Goal: Information Seeking & Learning: Learn about a topic

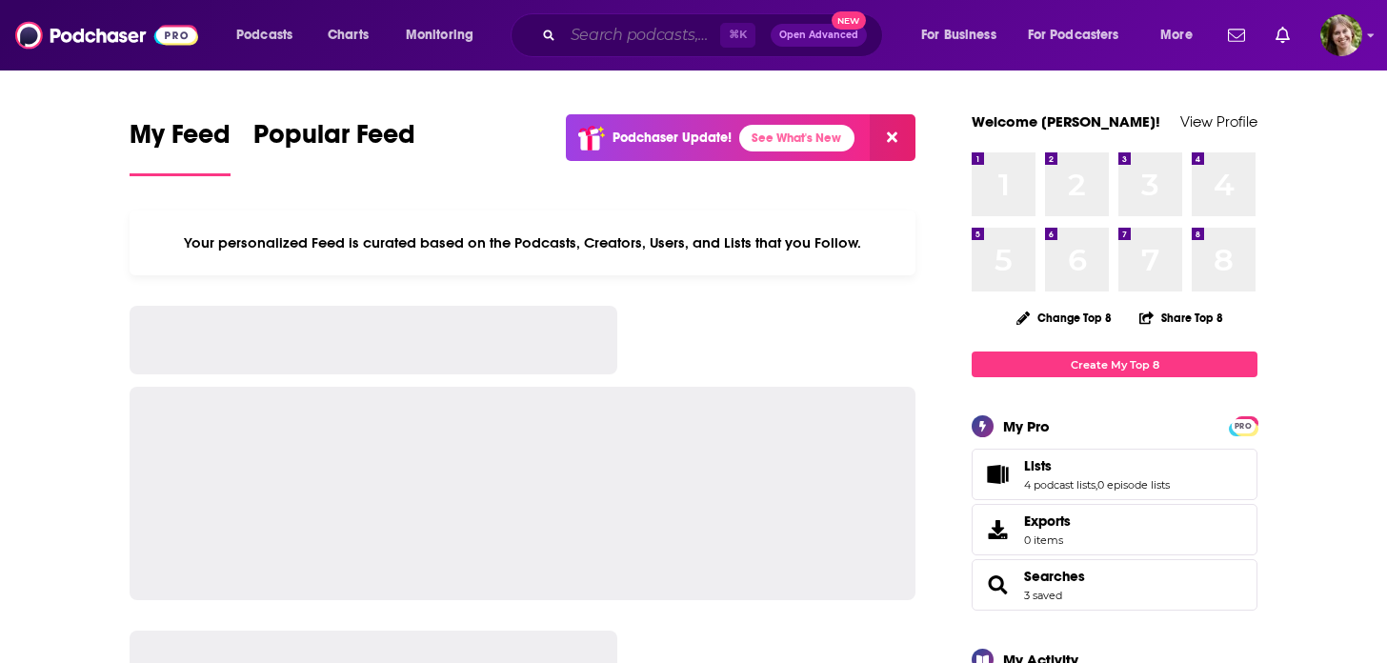
click at [572, 29] on input "Search podcasts, credits, & more..." at bounding box center [641, 35] width 157 height 30
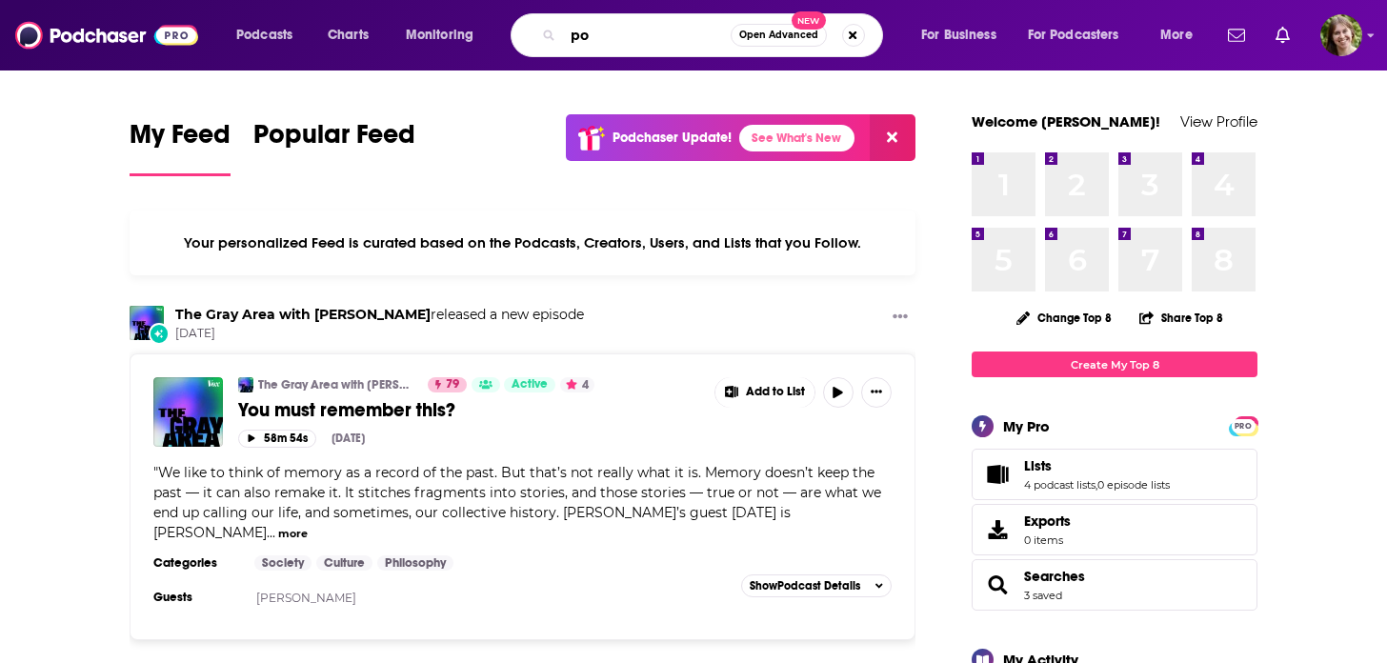
type input "p"
type input "ezra klein"
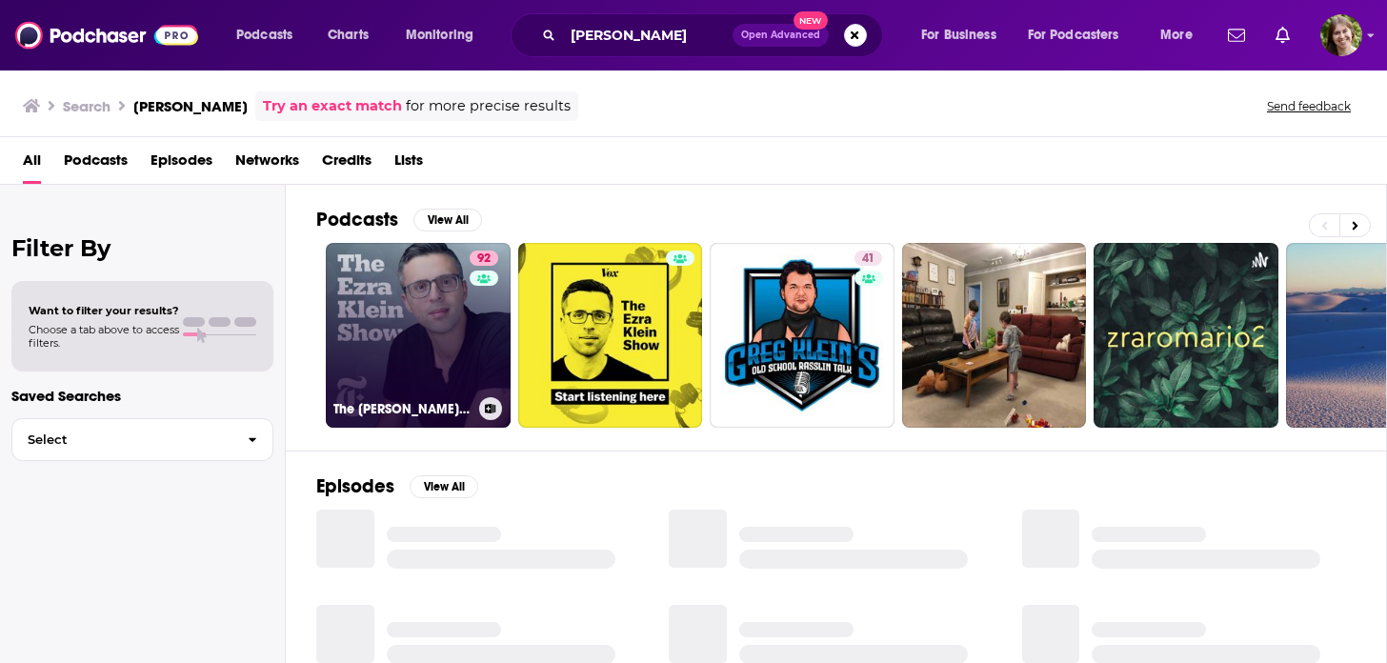
click at [391, 332] on link "92 The Ezra Klein Show" at bounding box center [418, 335] width 185 height 185
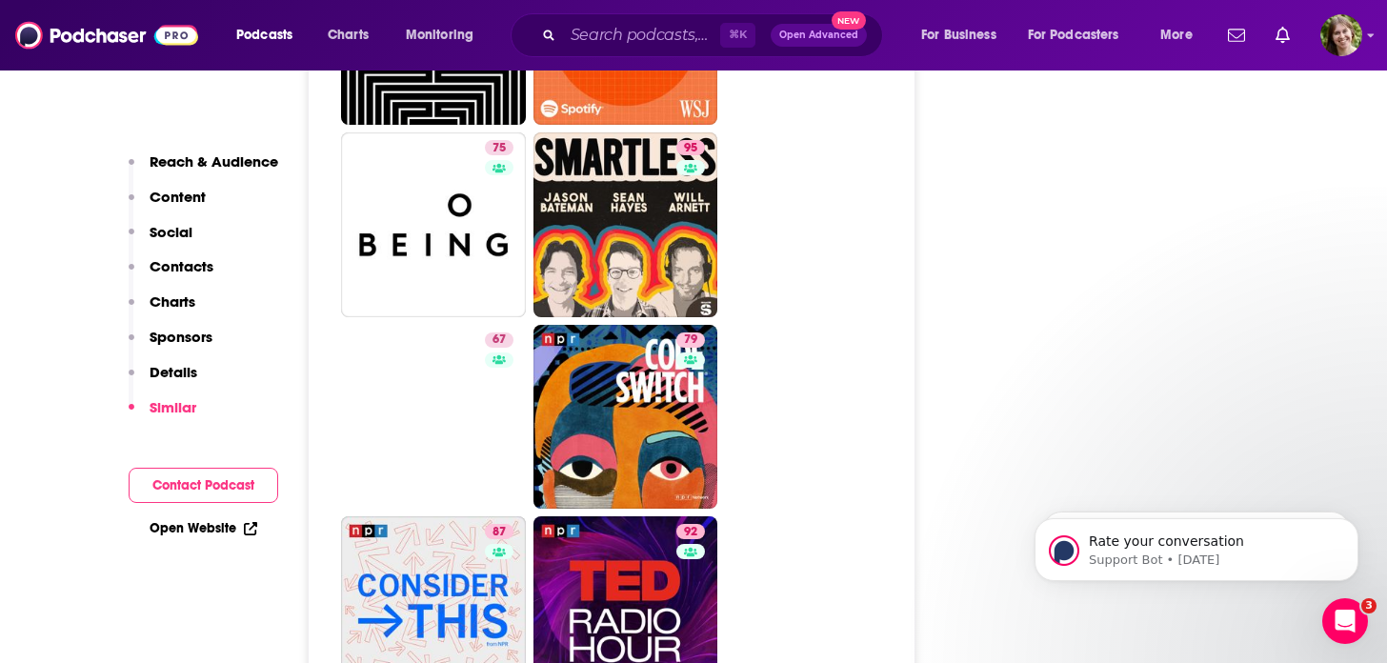
scroll to position [6023, 0]
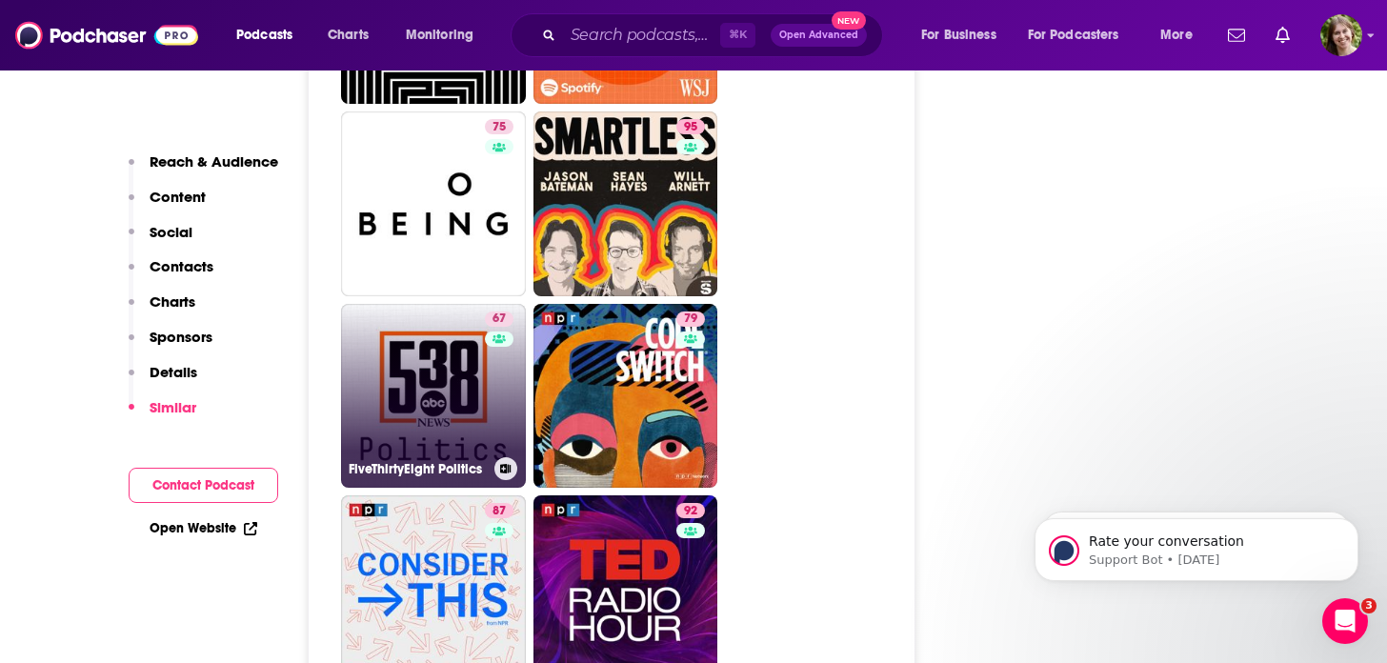
click at [461, 331] on link "67 FiveThirtyEight Politics" at bounding box center [433, 396] width 185 height 185
type input "https://www.podchaser.com/podcasts/fivethirtyeight-politics-144050"
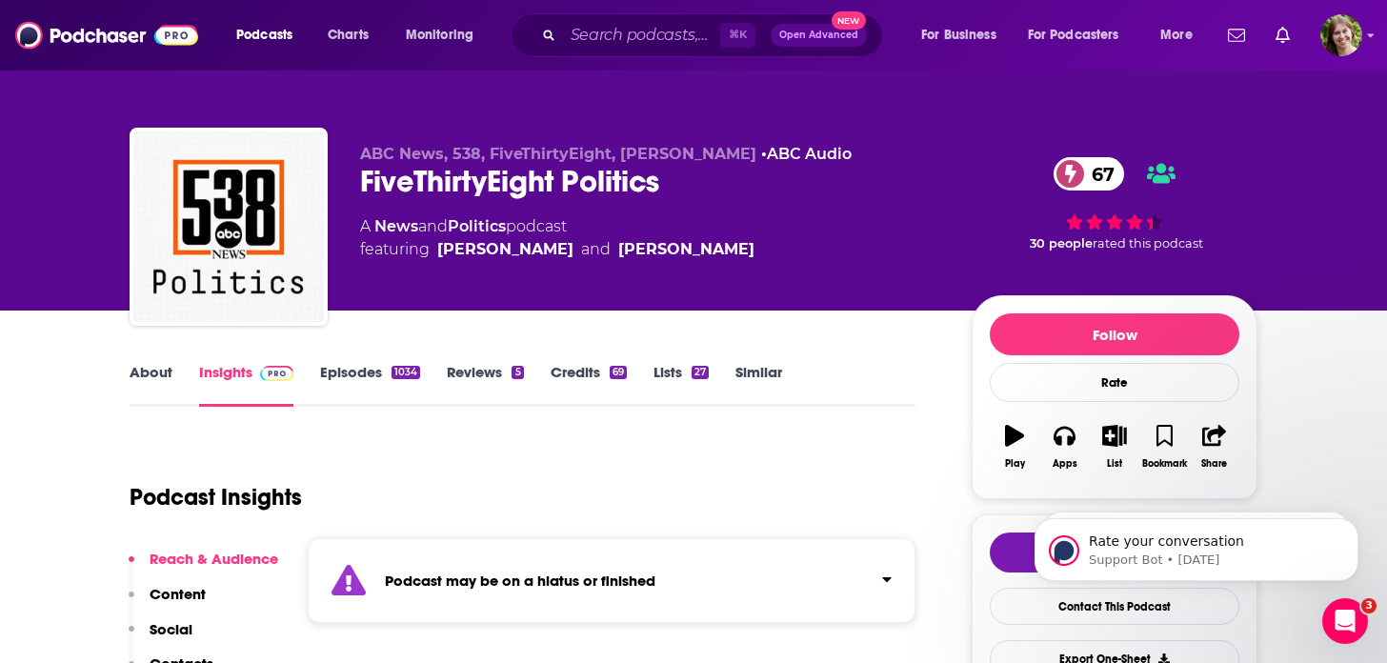
click at [373, 374] on link "Episodes 1034" at bounding box center [370, 385] width 100 height 44
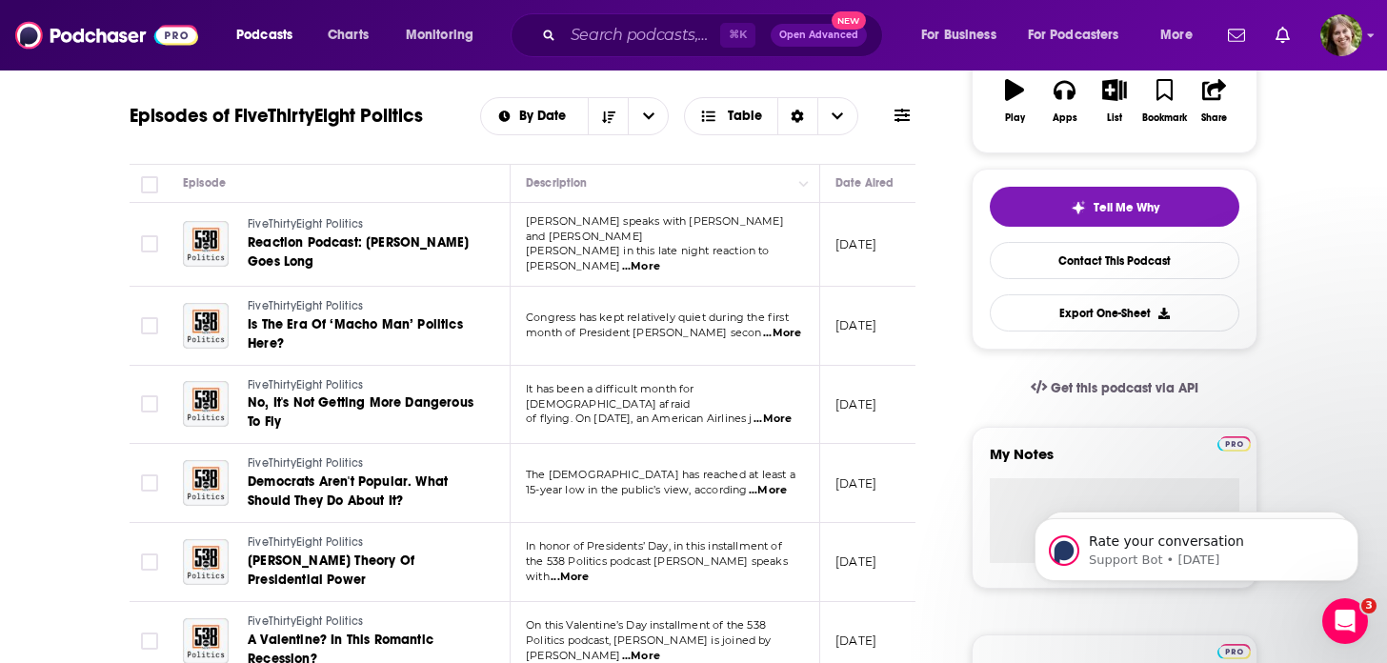
scroll to position [349, 0]
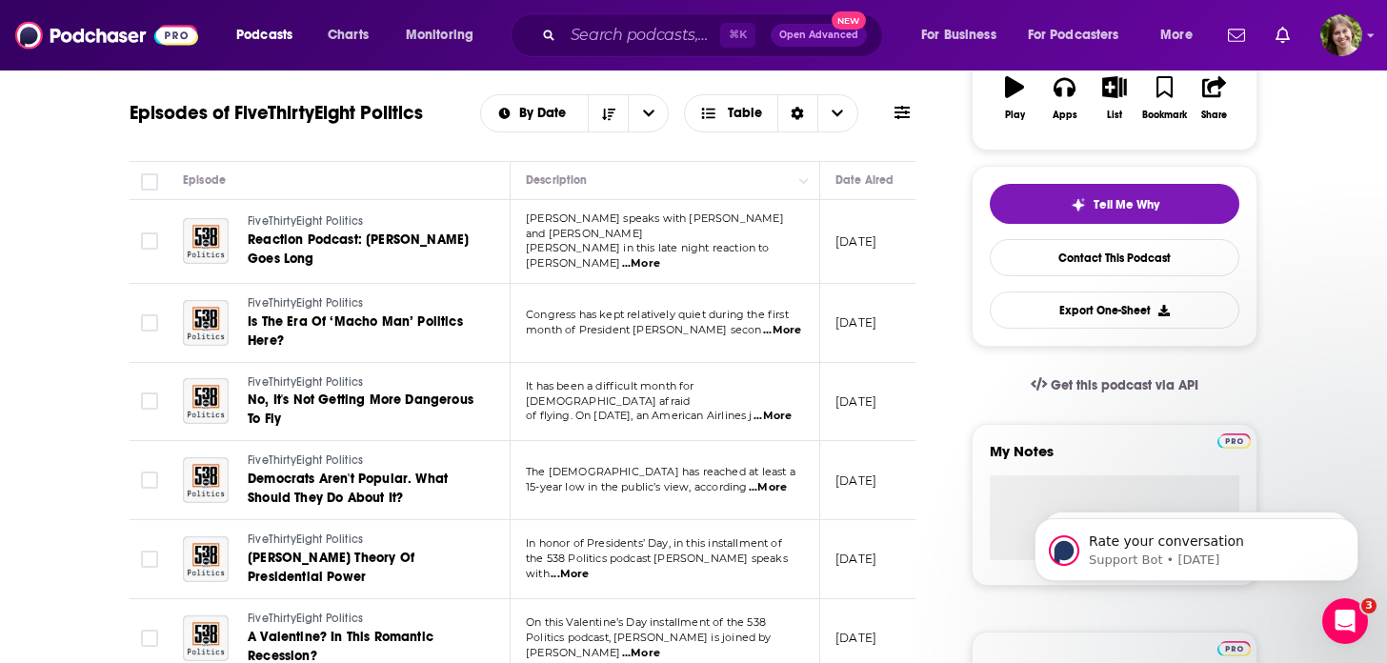
click at [780, 409] on span "...More" at bounding box center [772, 416] width 38 height 15
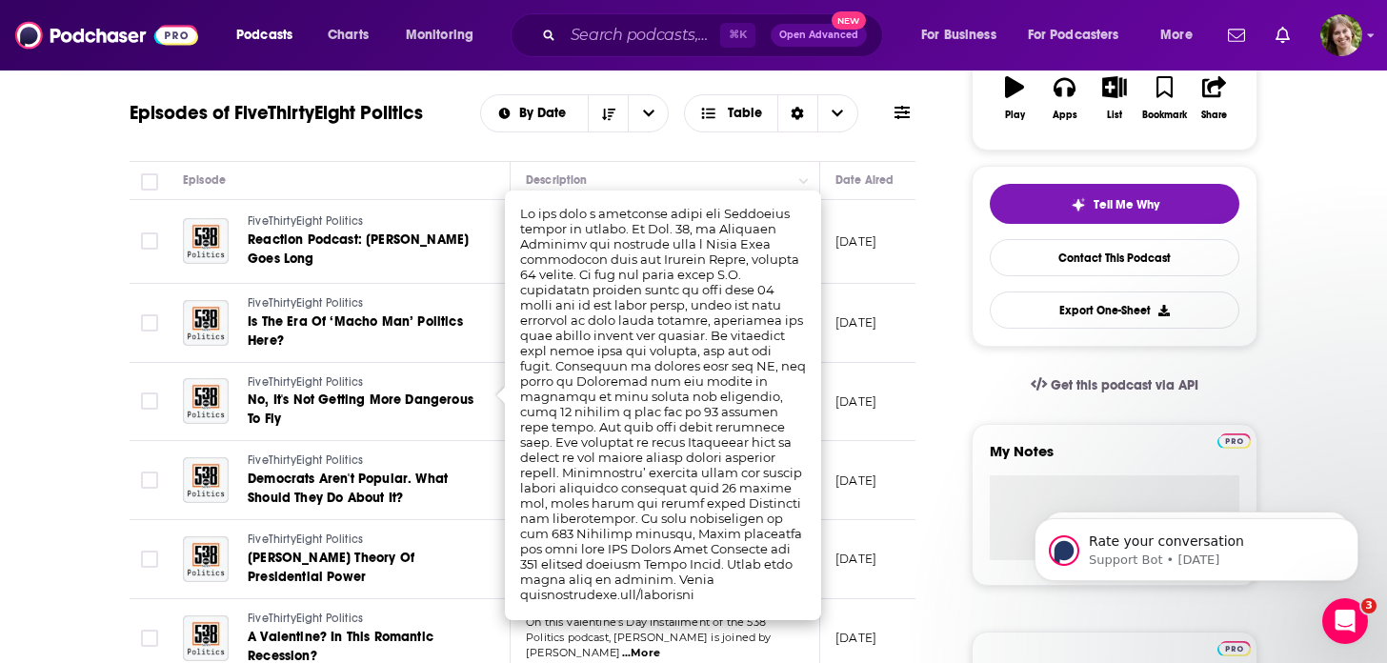
click at [888, 499] on td "February 24, 2025" at bounding box center [882, 480] width 124 height 79
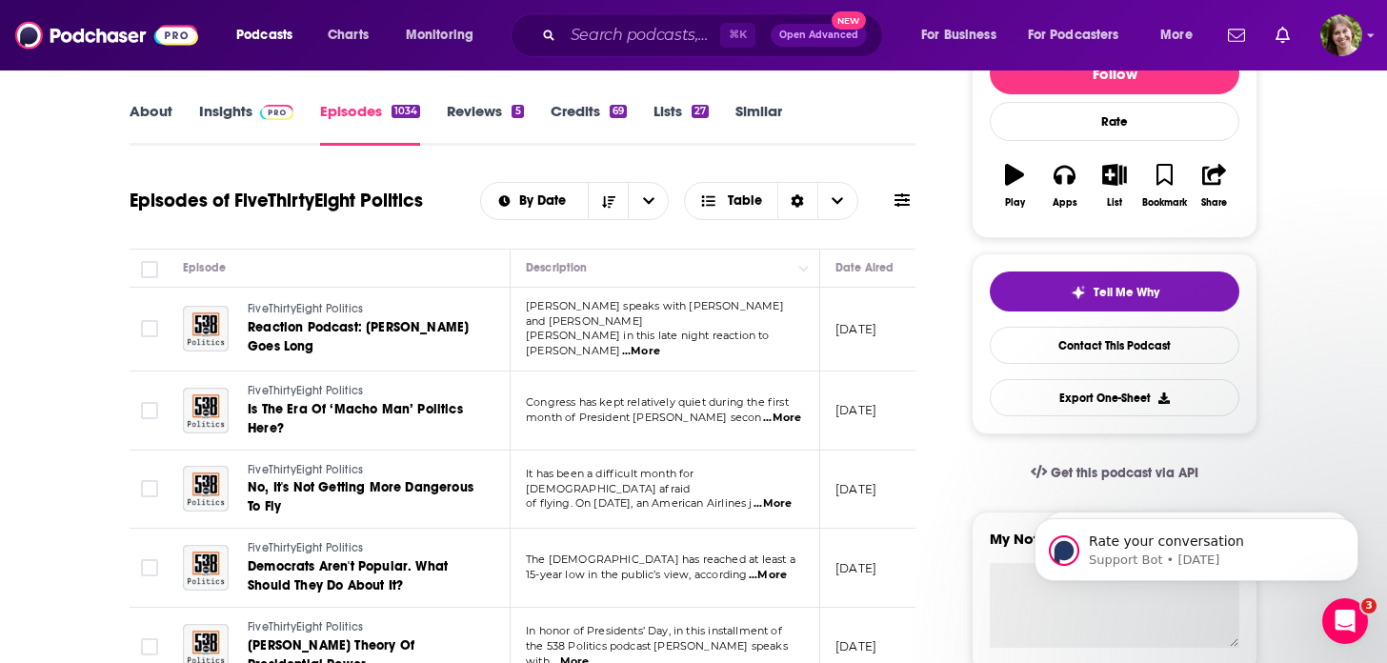
scroll to position [0, 0]
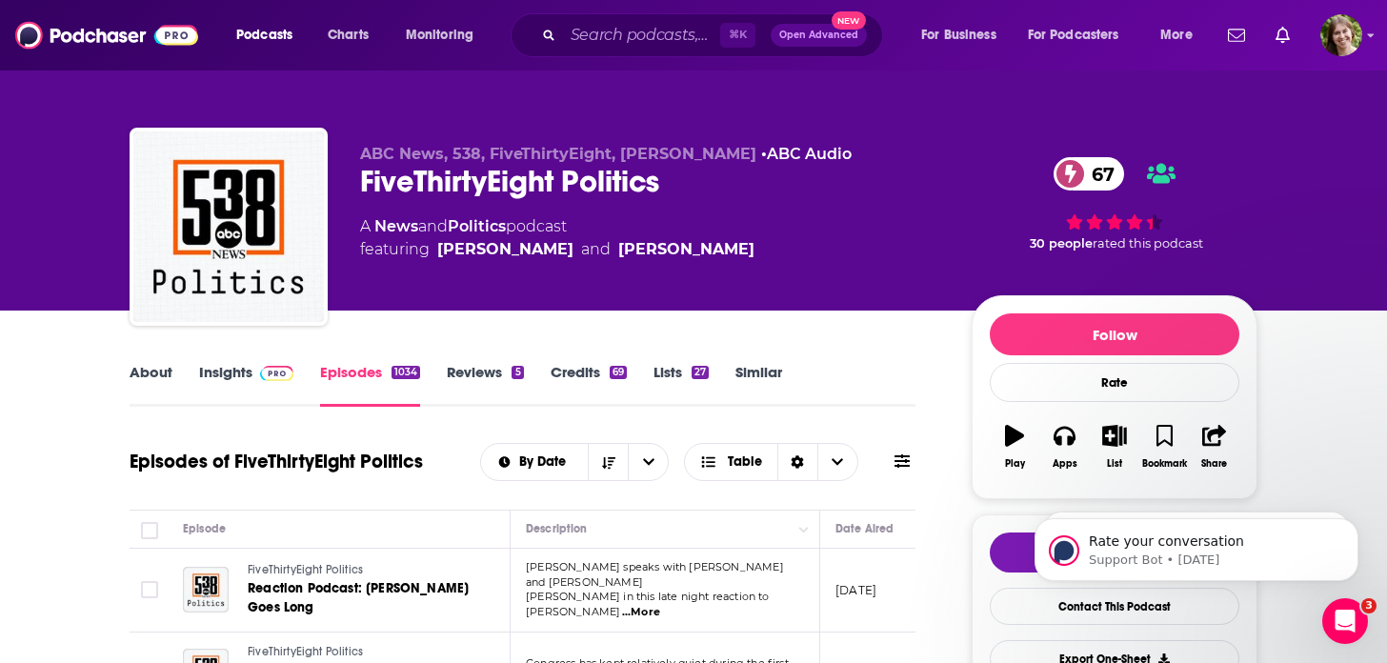
click at [150, 370] on link "About" at bounding box center [151, 385] width 43 height 44
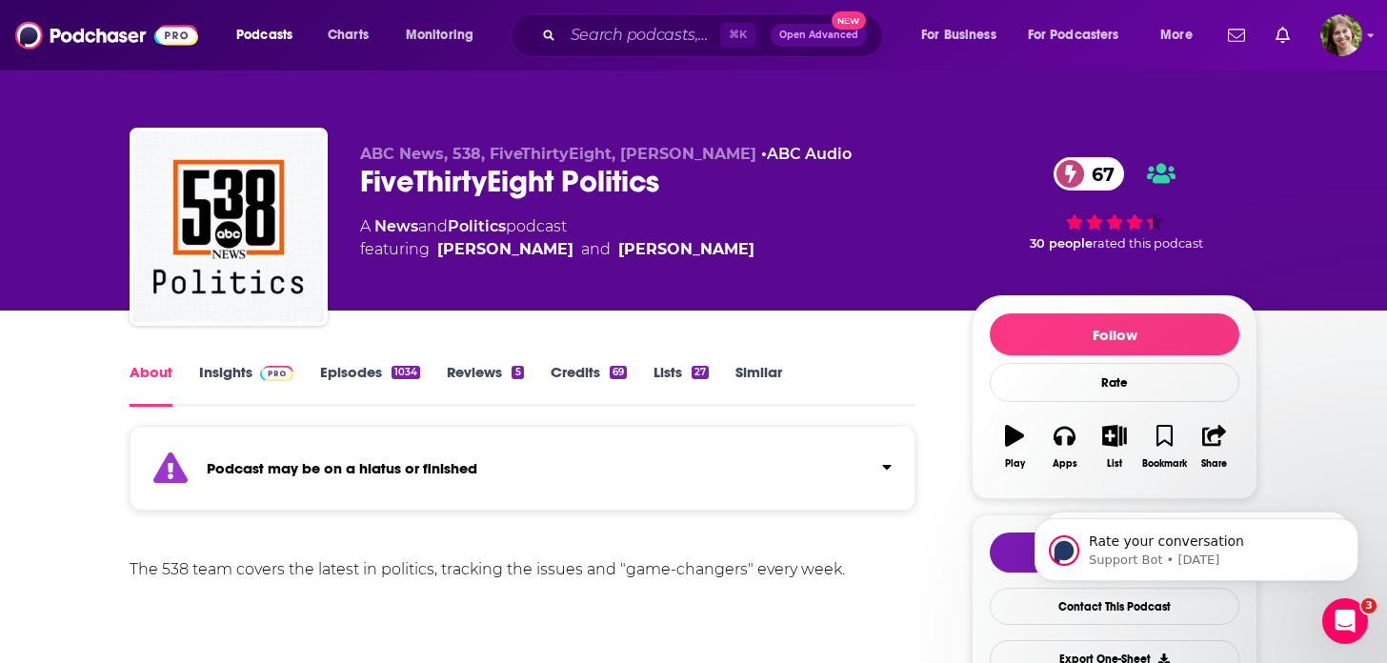
click at [743, 371] on link "Similar" at bounding box center [758, 385] width 47 height 44
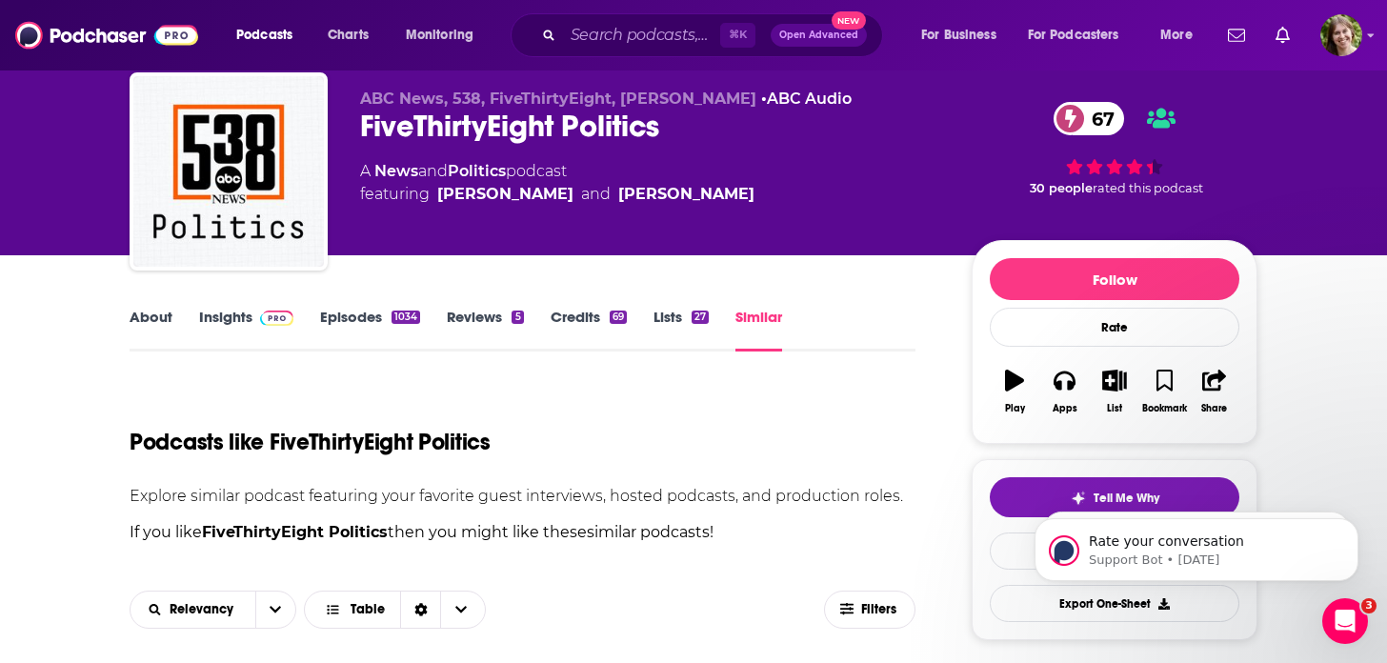
scroll to position [49, 0]
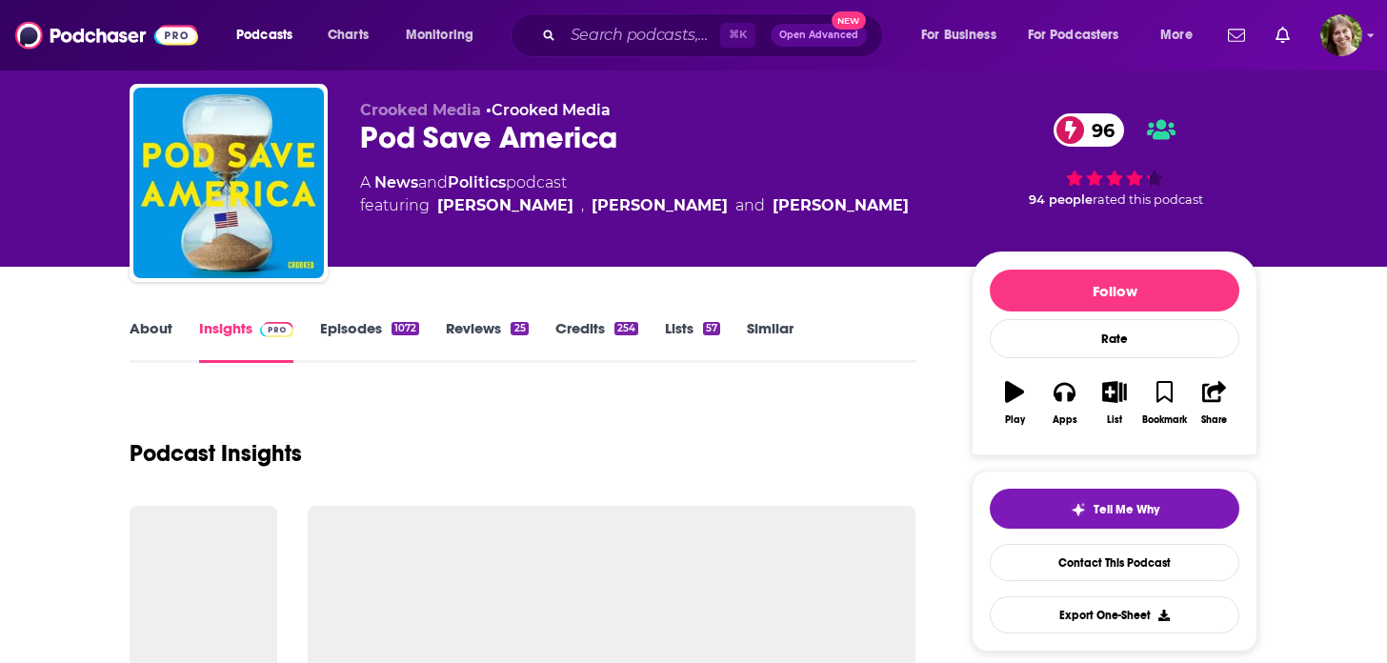
scroll to position [58, 0]
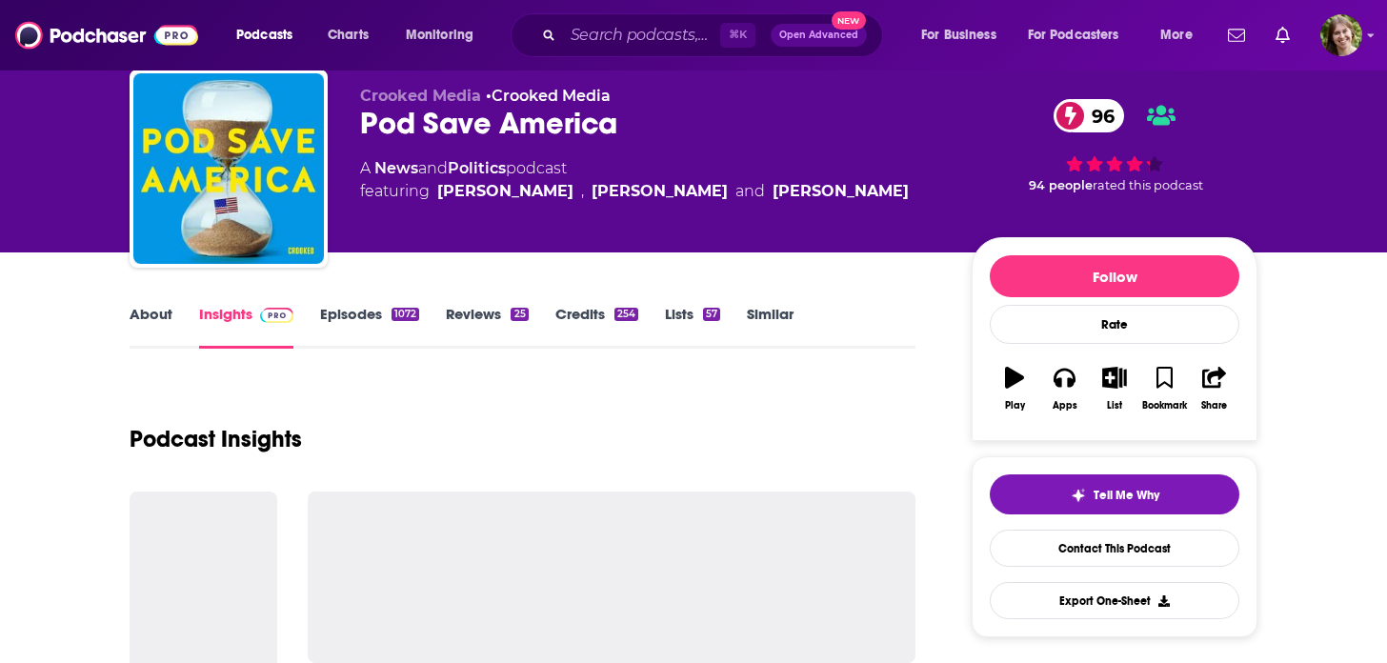
click at [348, 306] on link "Episodes 1072" at bounding box center [369, 327] width 99 height 44
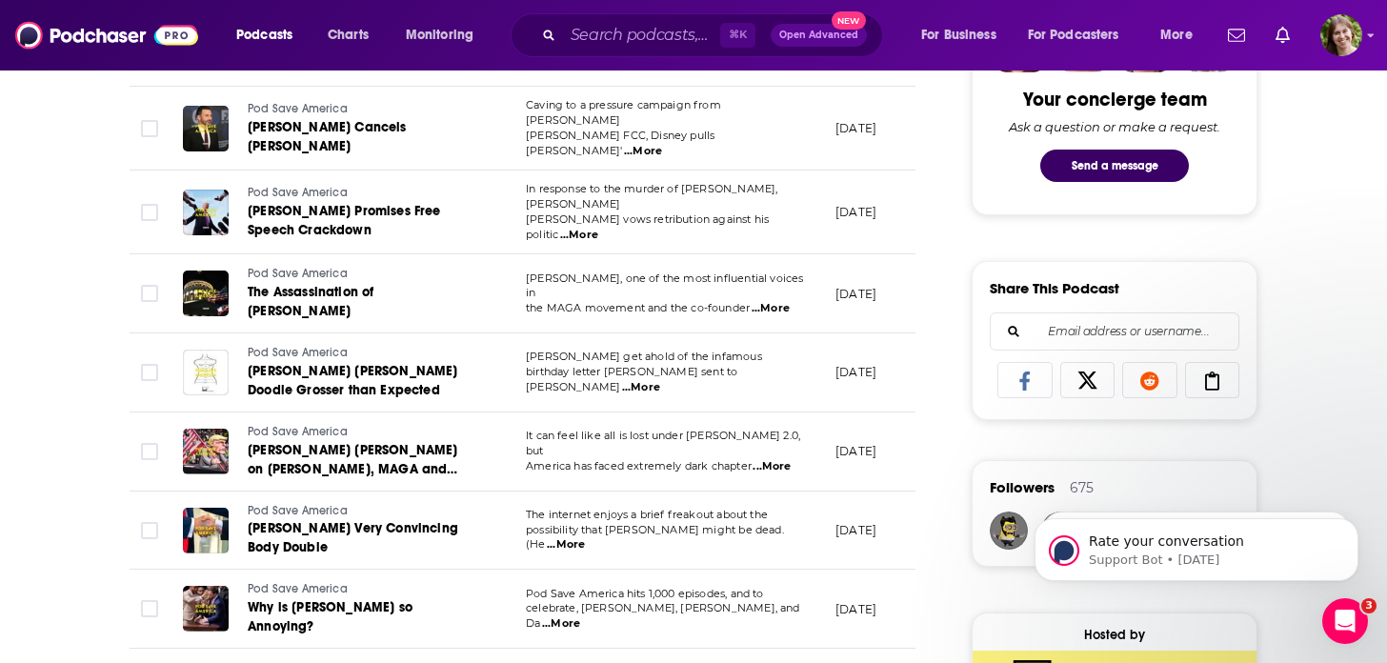
scroll to position [1006, 0]
